Goal: Book appointment/travel/reservation

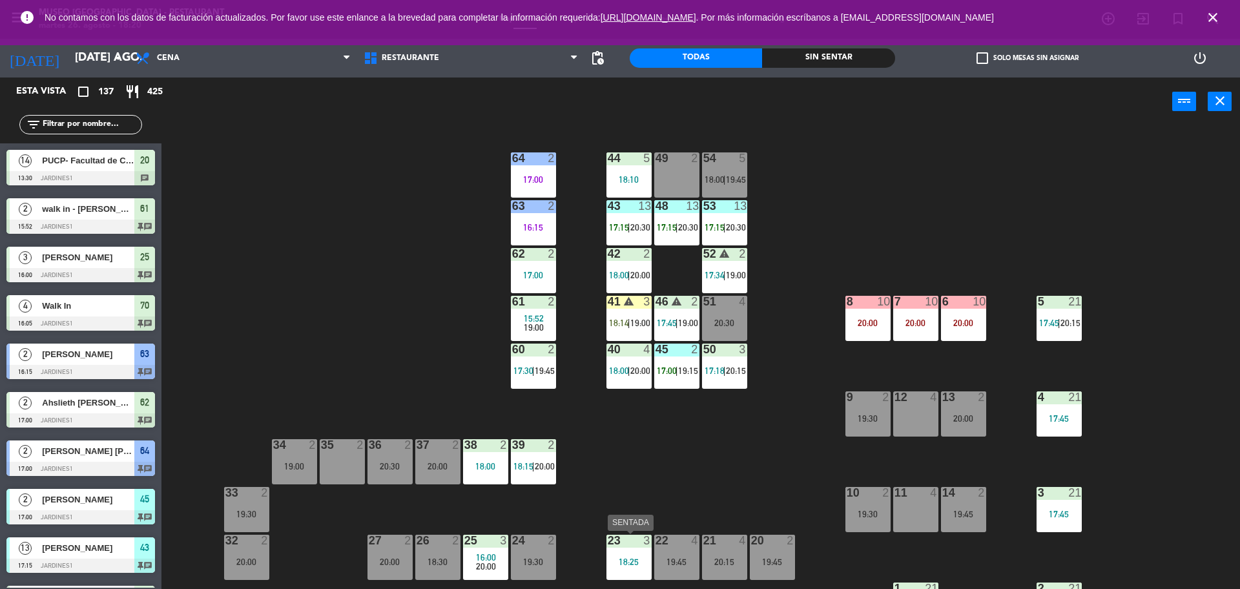
click at [631, 547] on div "23 3" at bounding box center [628, 541] width 45 height 13
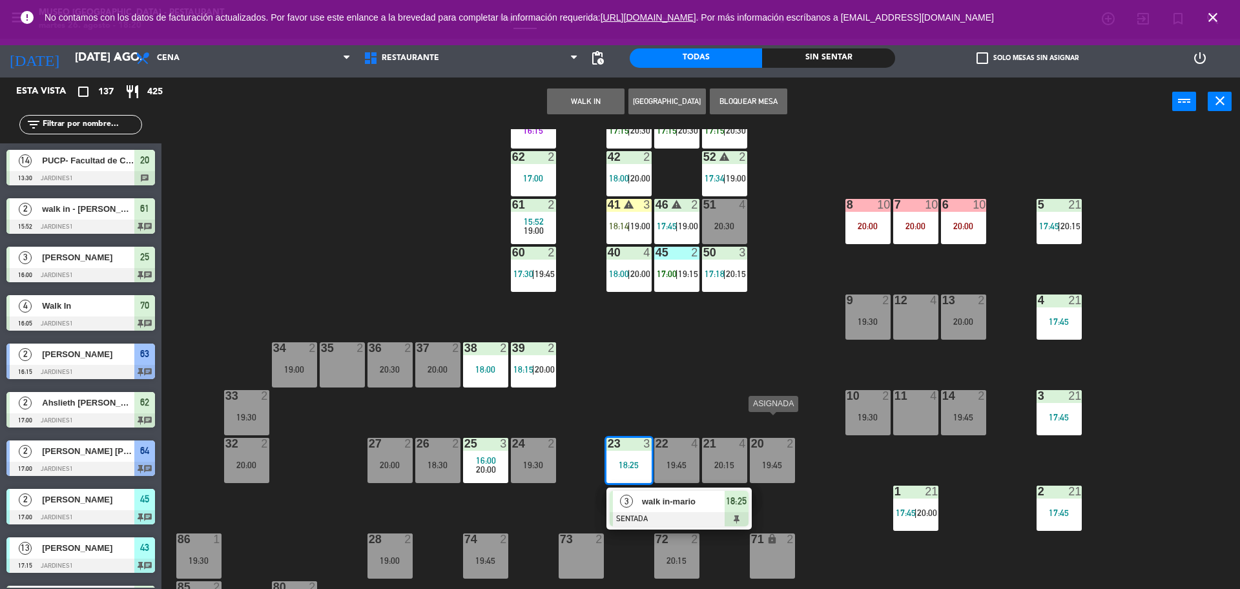
scroll to position [129, 0]
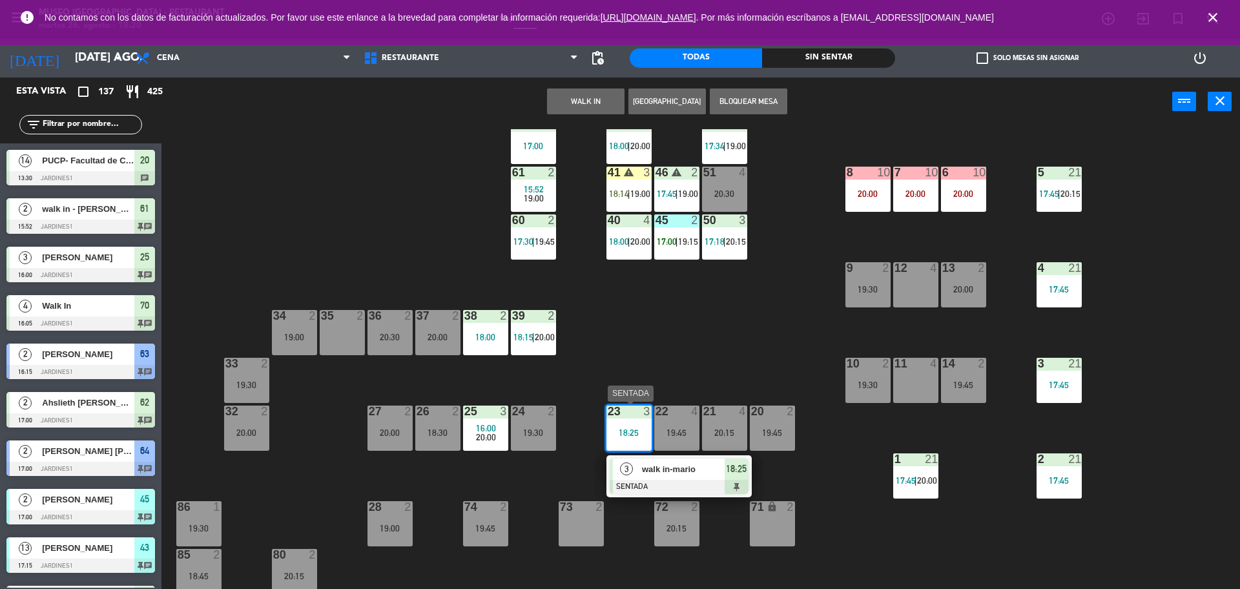
click at [685, 464] on span "walk in-mario" at bounding box center [683, 469] width 83 height 14
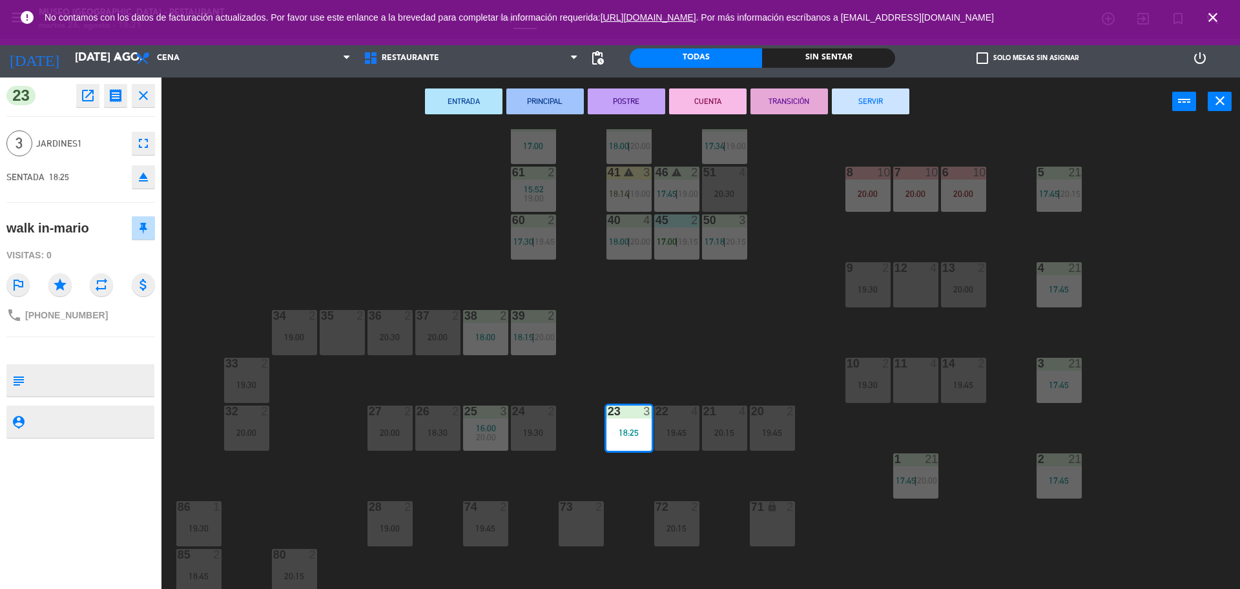
click at [562, 394] on div "44 5 18:10 49 2 54 5 18:00 | 19:45 64 2 17:00 48 13 17:15 | 20:30 53 13 17:15 |…" at bounding box center [707, 360] width 1066 height 463
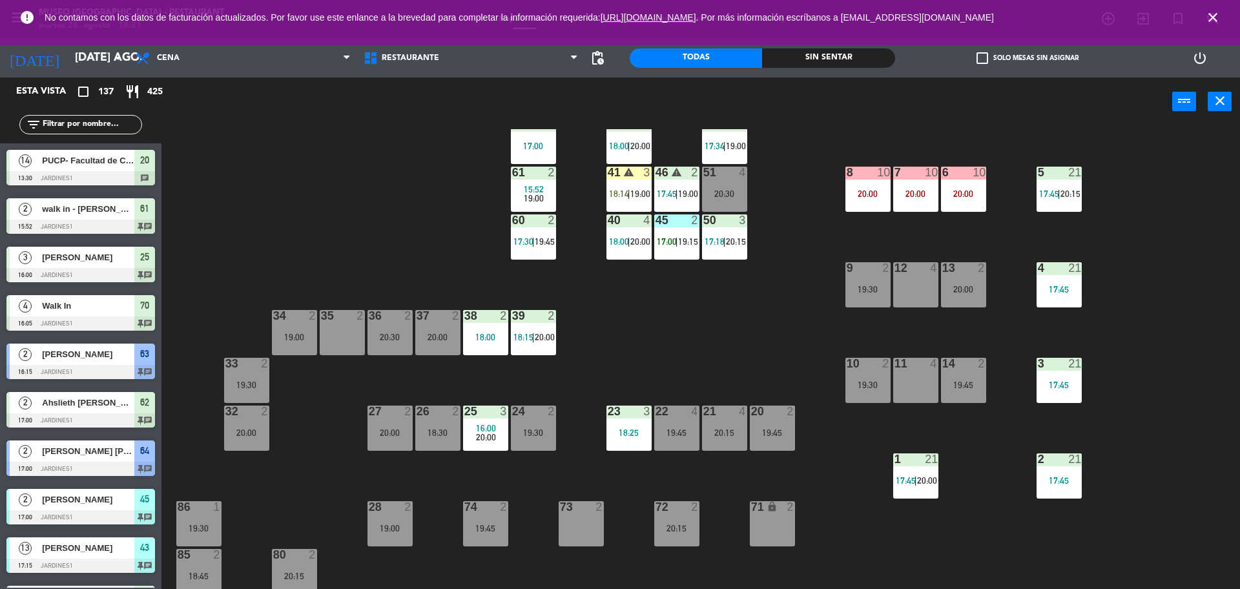
scroll to position [3, 0]
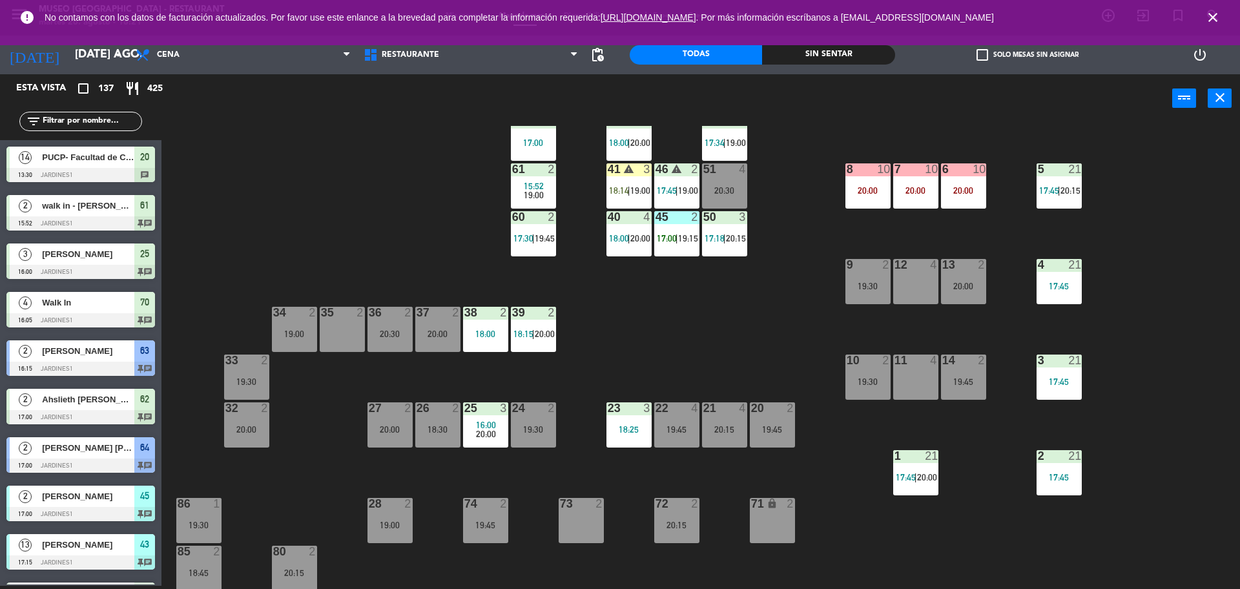
click at [499, 418] on div "25 3 16:00 20:00" at bounding box center [485, 424] width 45 height 45
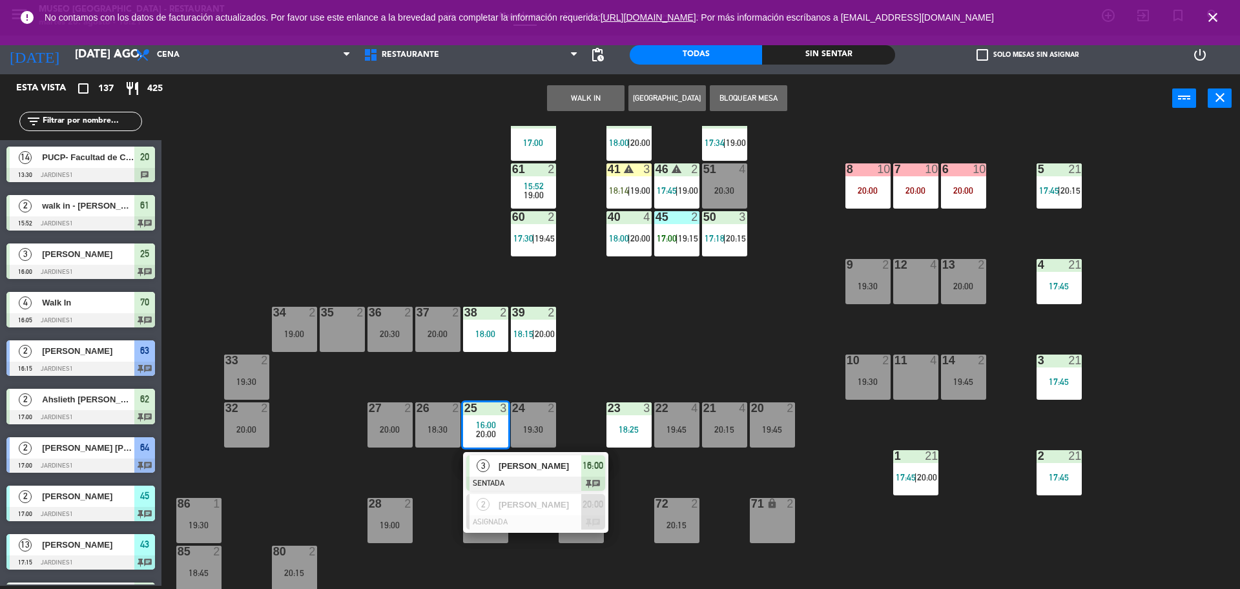
click at [546, 469] on span "[PERSON_NAME]" at bounding box center [540, 466] width 83 height 14
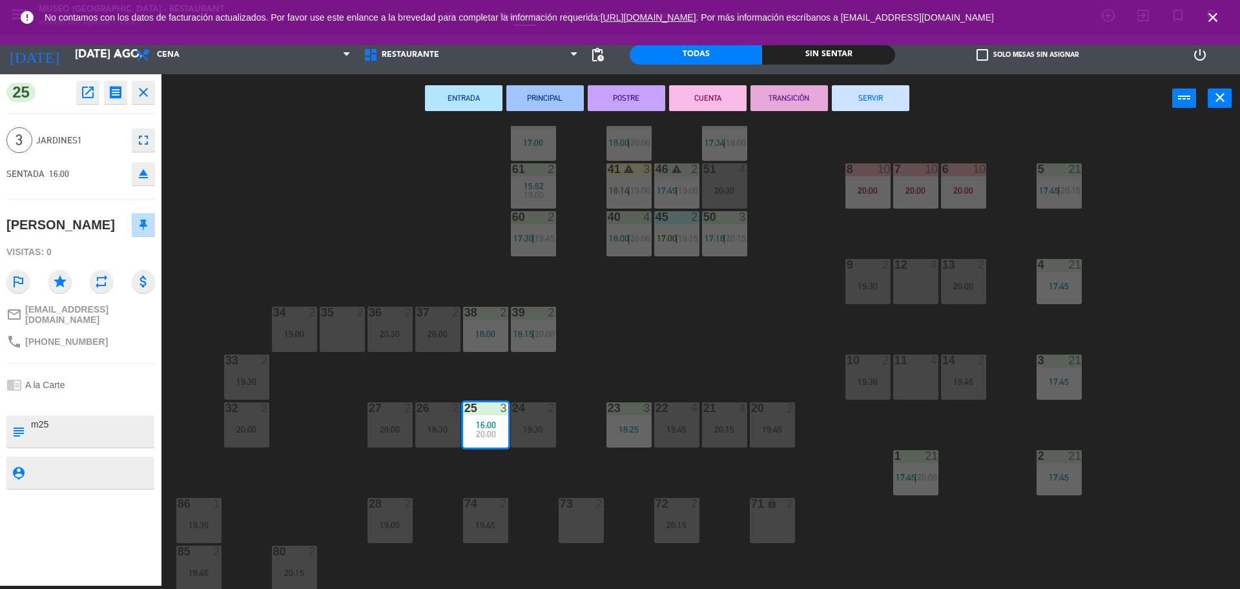
click at [641, 351] on div "44 5 18:10 49 2 54 5 18:00 | 19:45 64 2 17:00 48 13 17:15 | 20:30 53 13 17:15 |…" at bounding box center [707, 357] width 1066 height 463
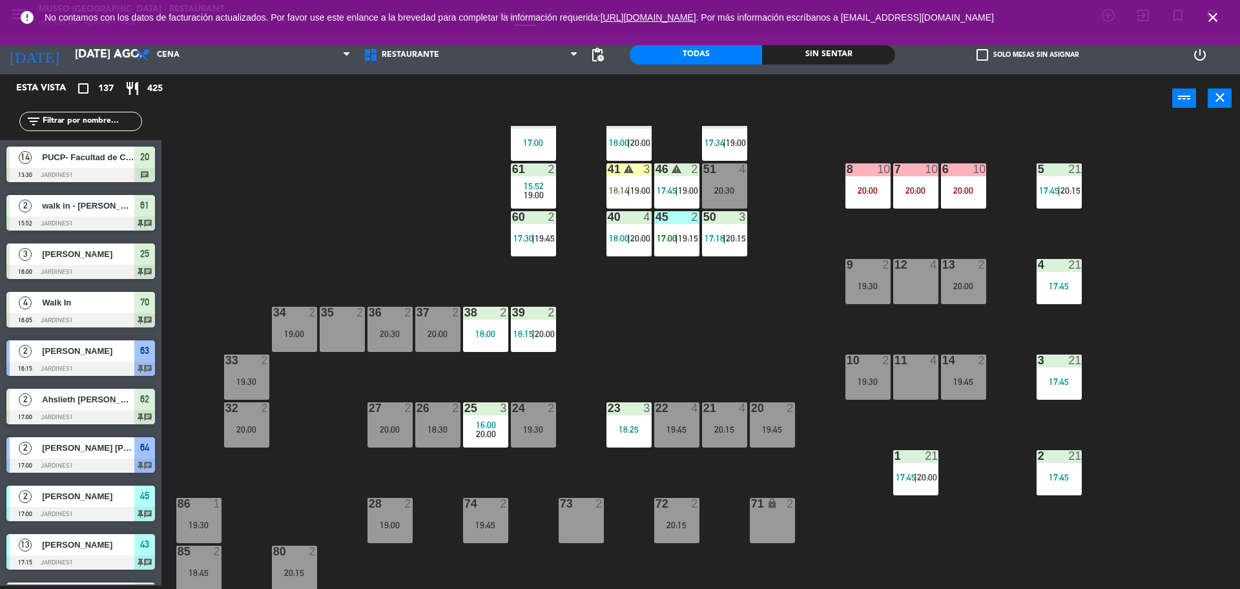
click at [628, 423] on div "23 3 18:25" at bounding box center [628, 424] width 45 height 45
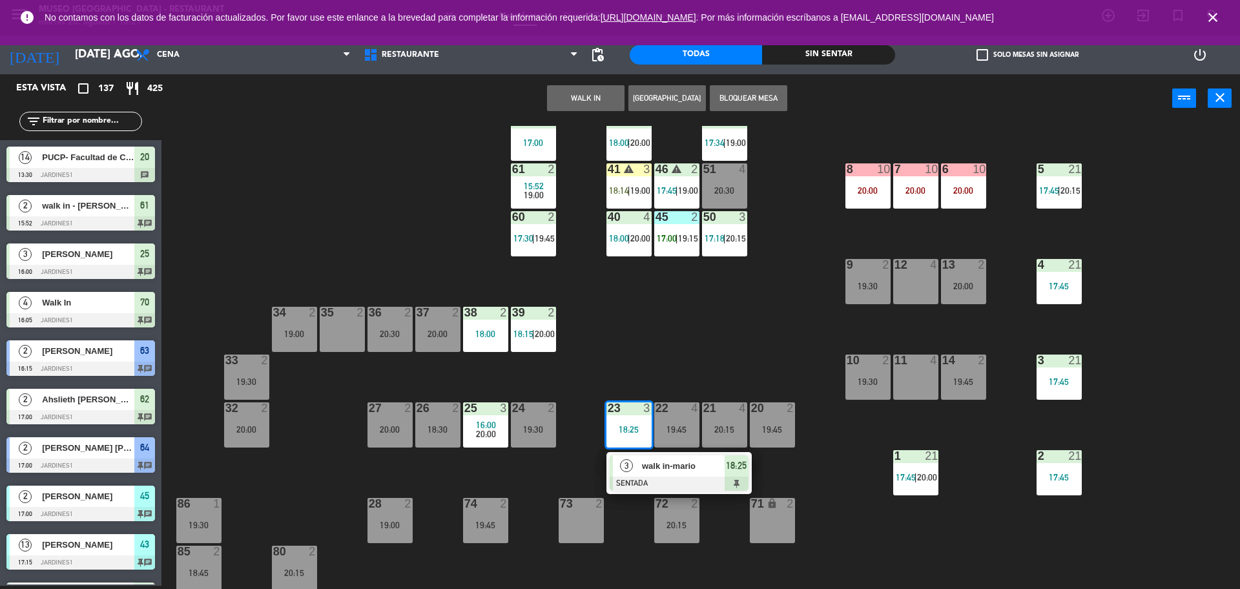
click at [240, 404] on div at bounding box center [246, 408] width 21 height 12
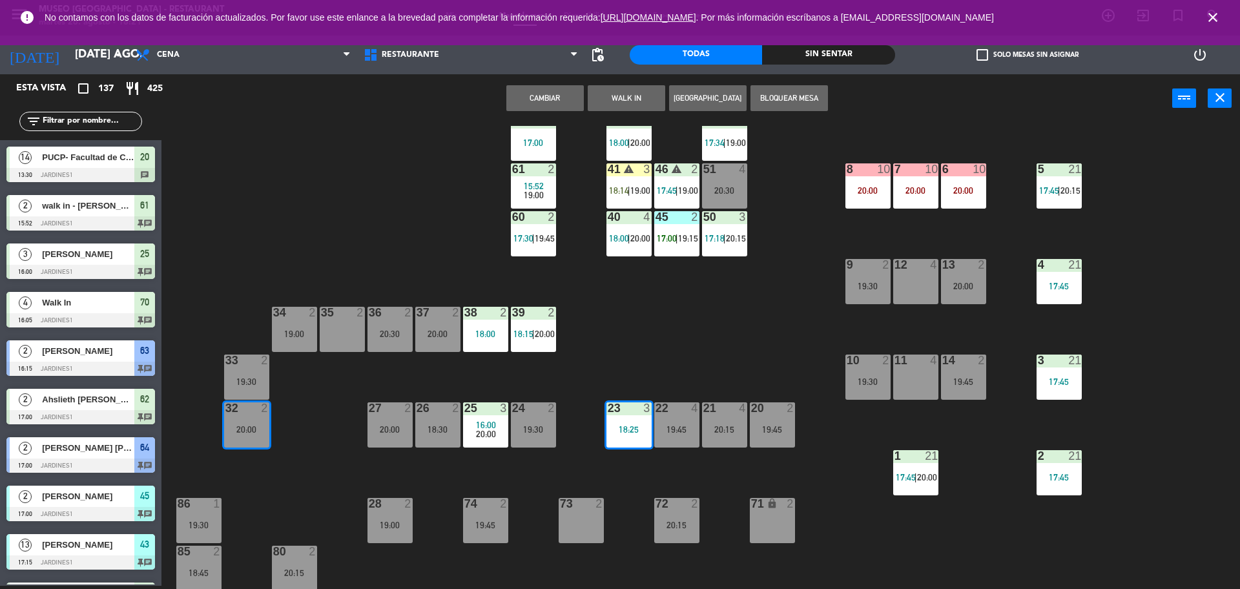
click at [311, 397] on div "44 5 18:10 49 2 54 5 18:00 | 19:45 64 2 17:00 48 13 17:15 | 20:30 53 13 17:15 |…" at bounding box center [707, 357] width 1066 height 463
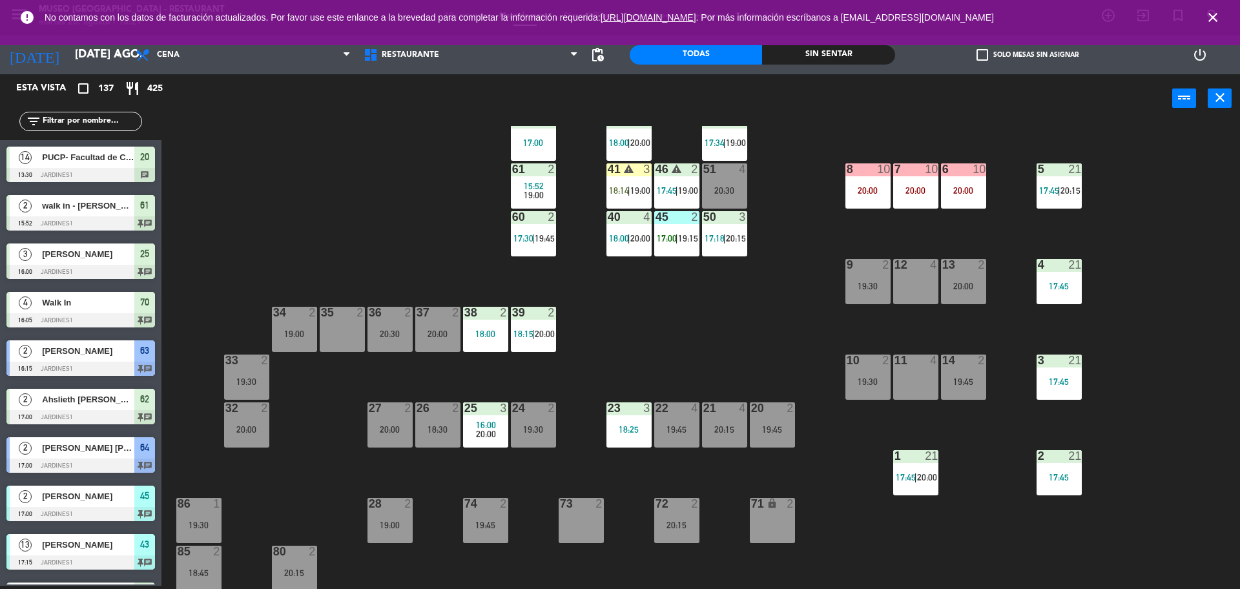
click at [298, 417] on div "44 5 18:10 49 2 54 5 18:00 | 19:45 64 2 17:00 48 13 17:15 | 20:30 53 13 17:15 |…" at bounding box center [707, 357] width 1066 height 463
